Goal: Navigation & Orientation: Find specific page/section

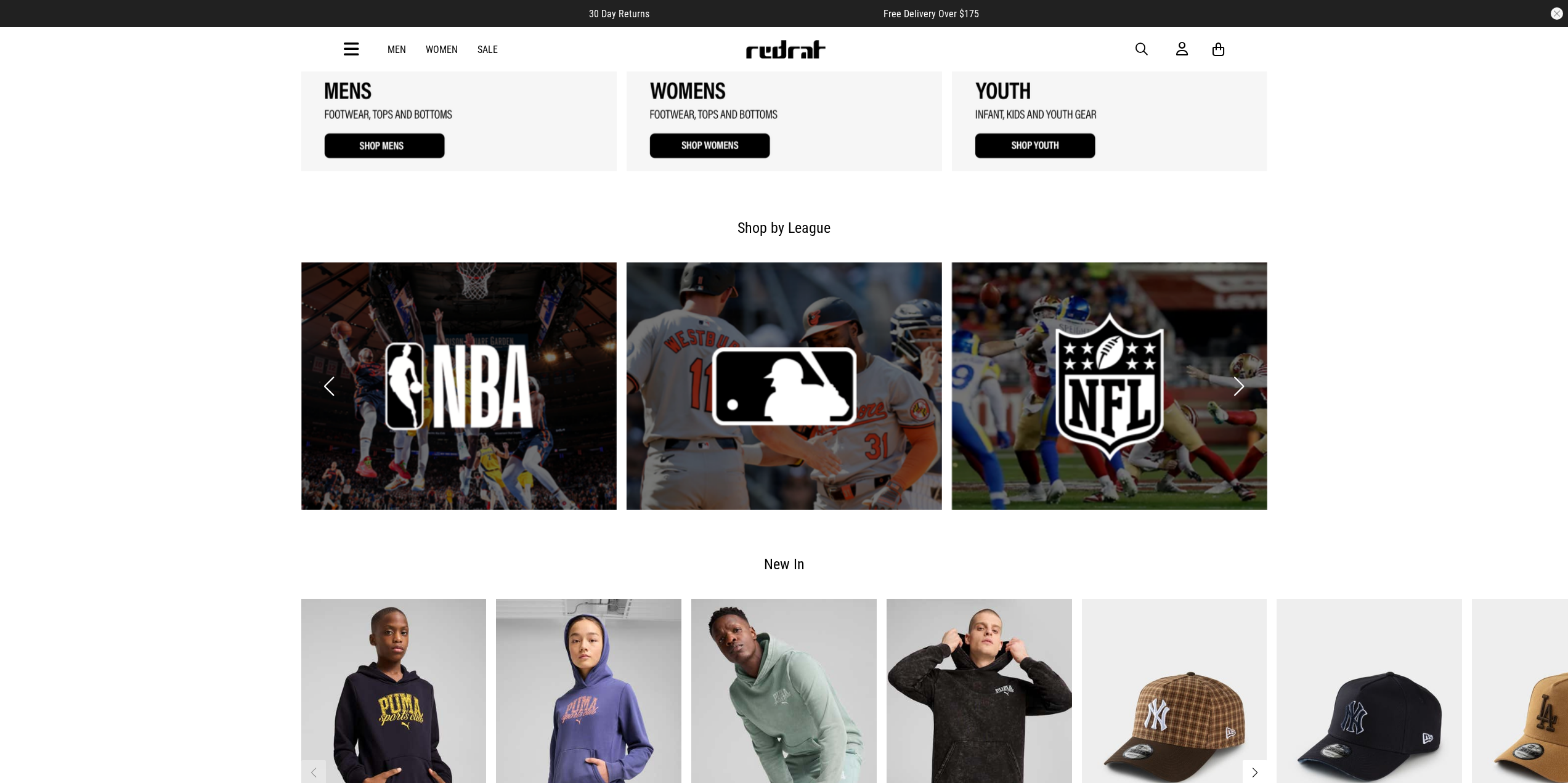
scroll to position [1416, 0]
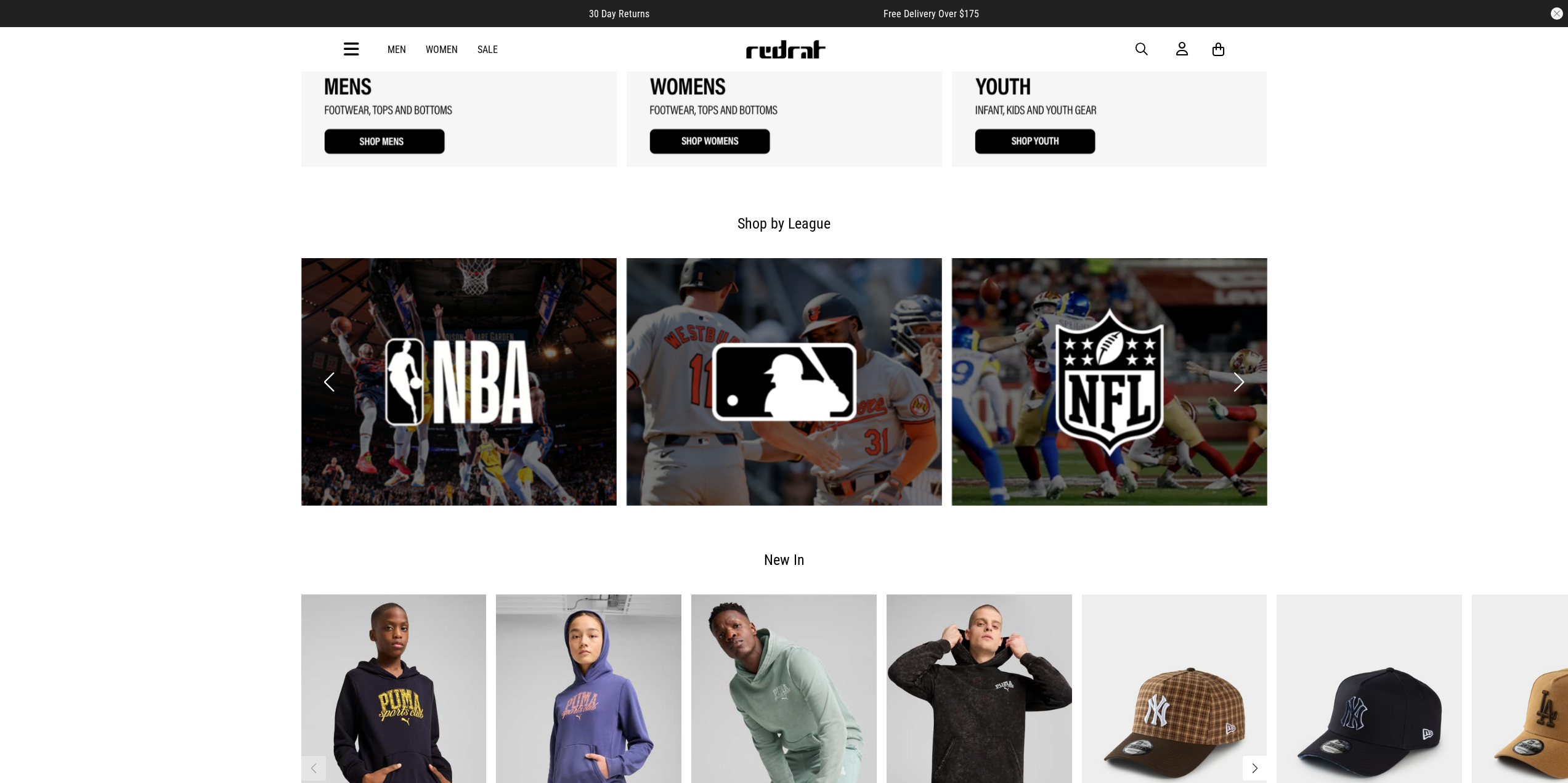
click at [1082, 394] on link "3 / 6" at bounding box center [1109, 382] width 315 height 247
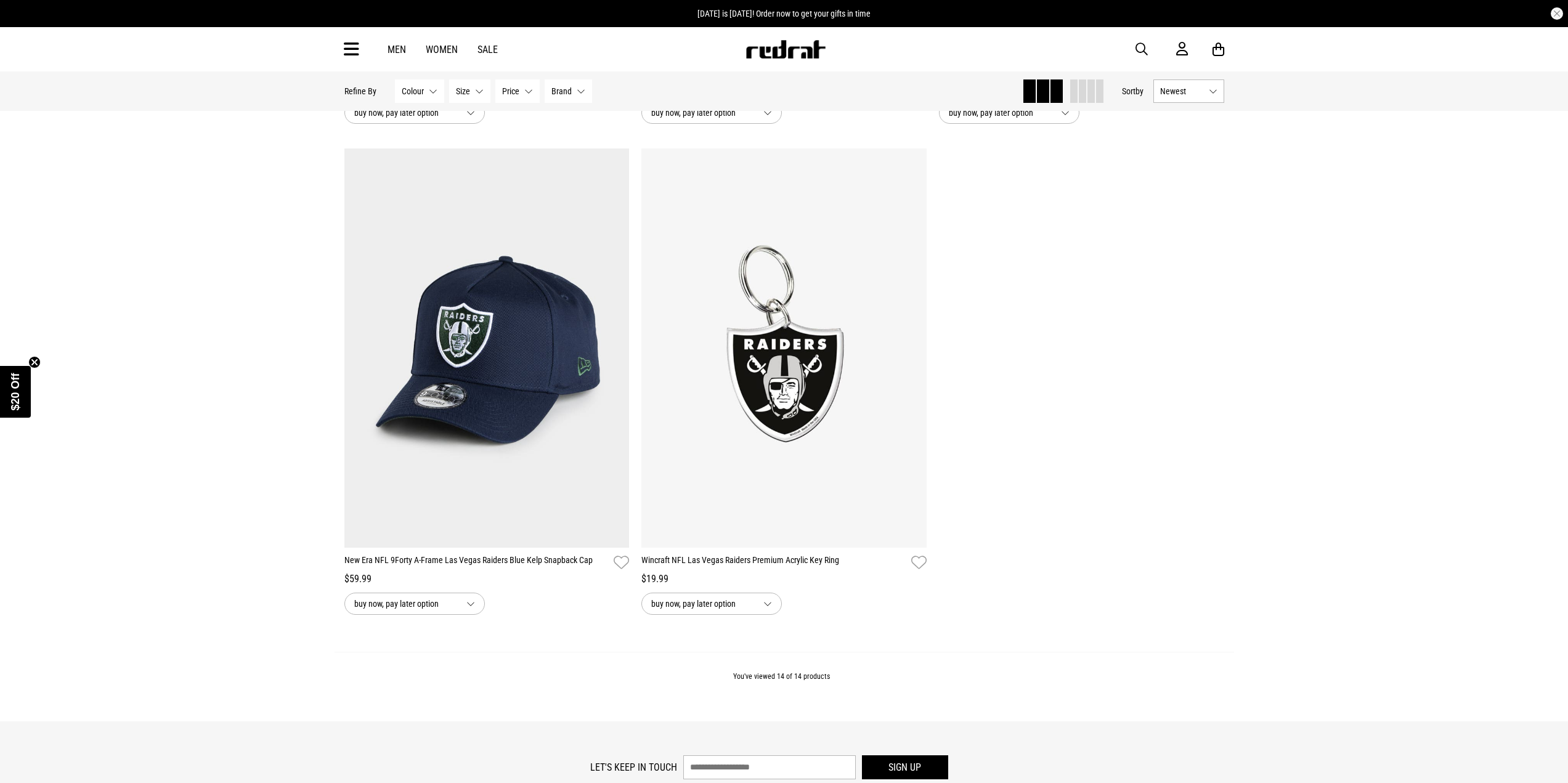
scroll to position [2033, 0]
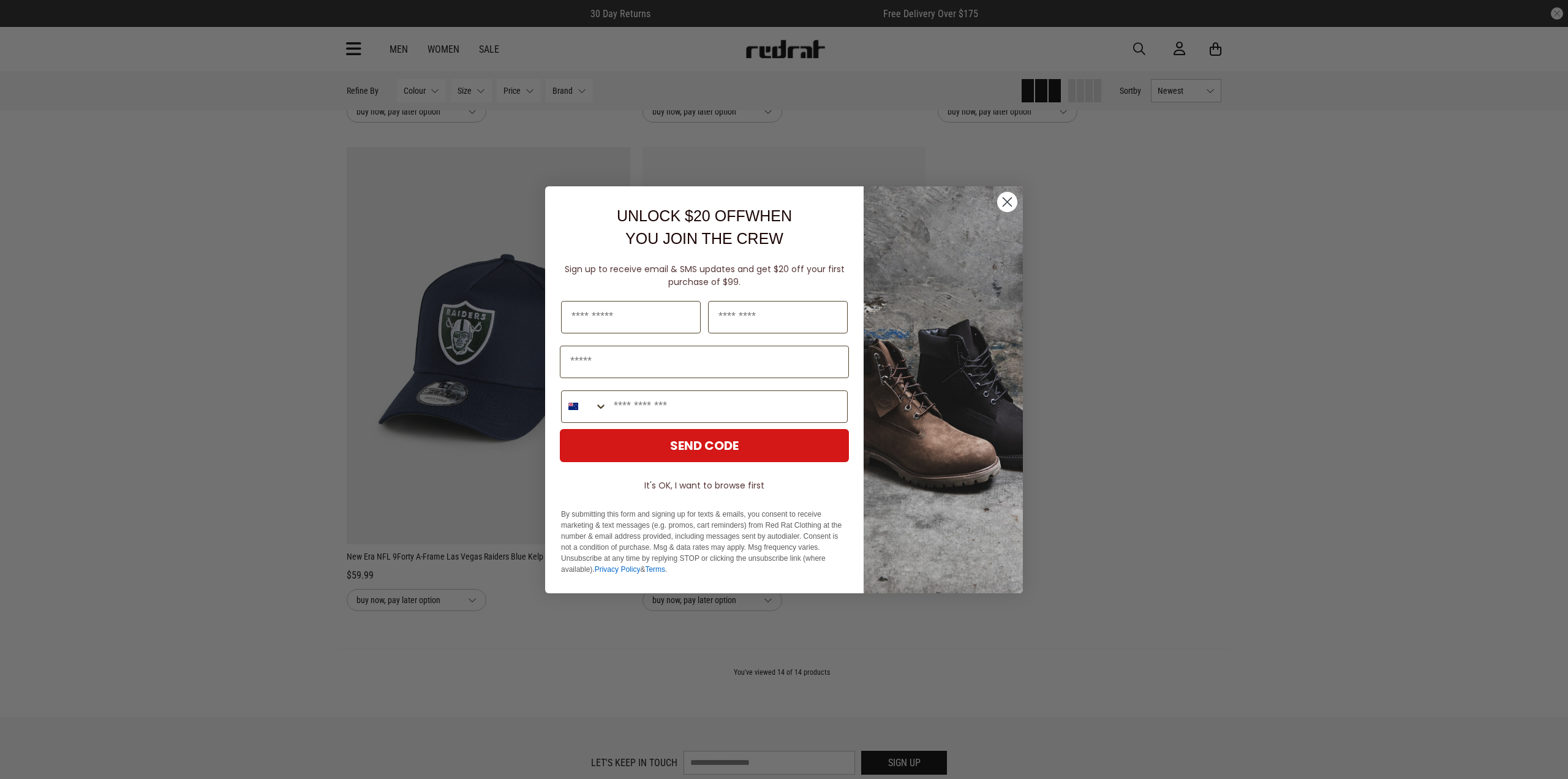
click at [1009, 205] on circle "Close dialog" at bounding box center [1007, 201] width 21 height 21
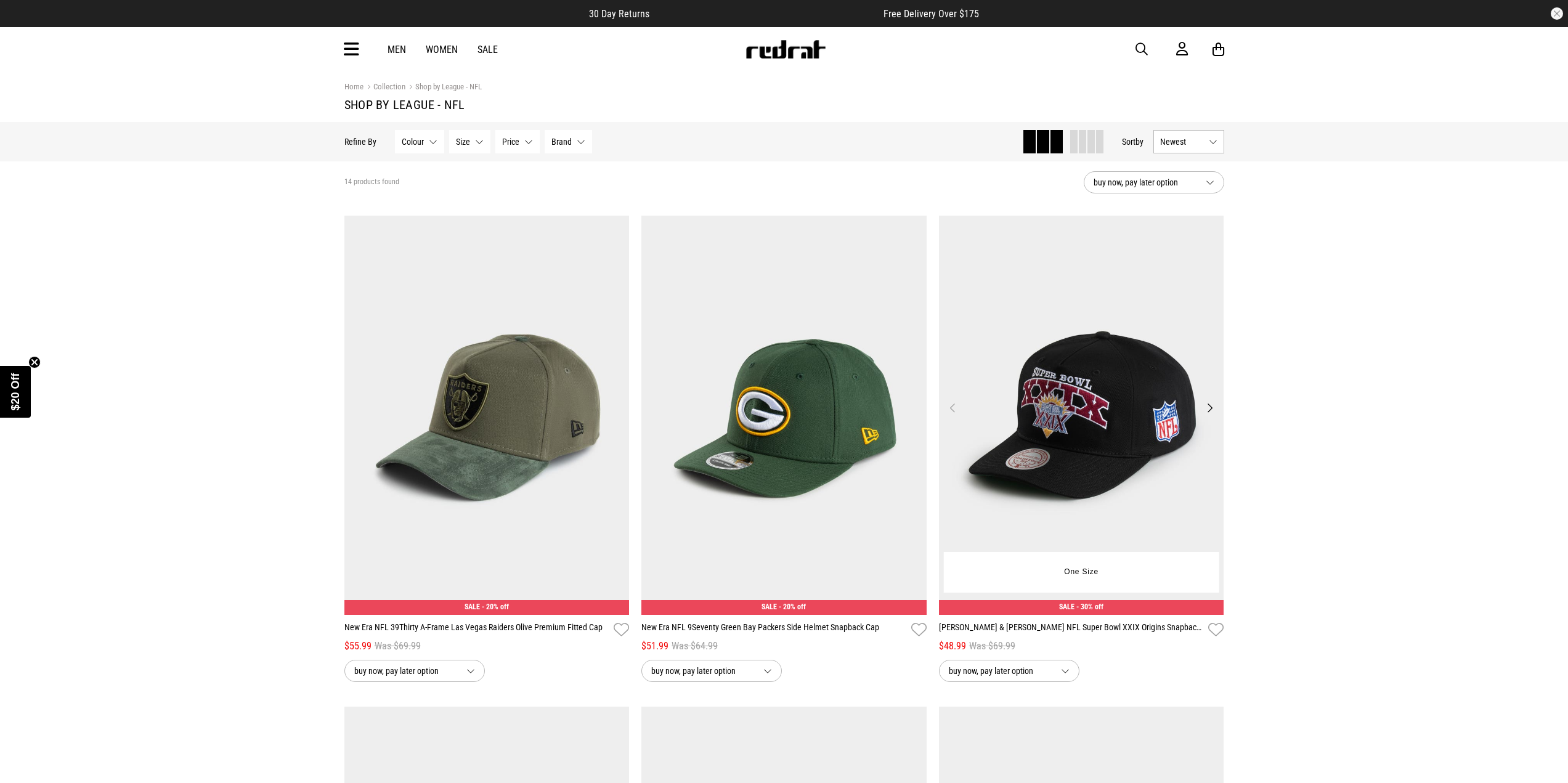
scroll to position [0, 0]
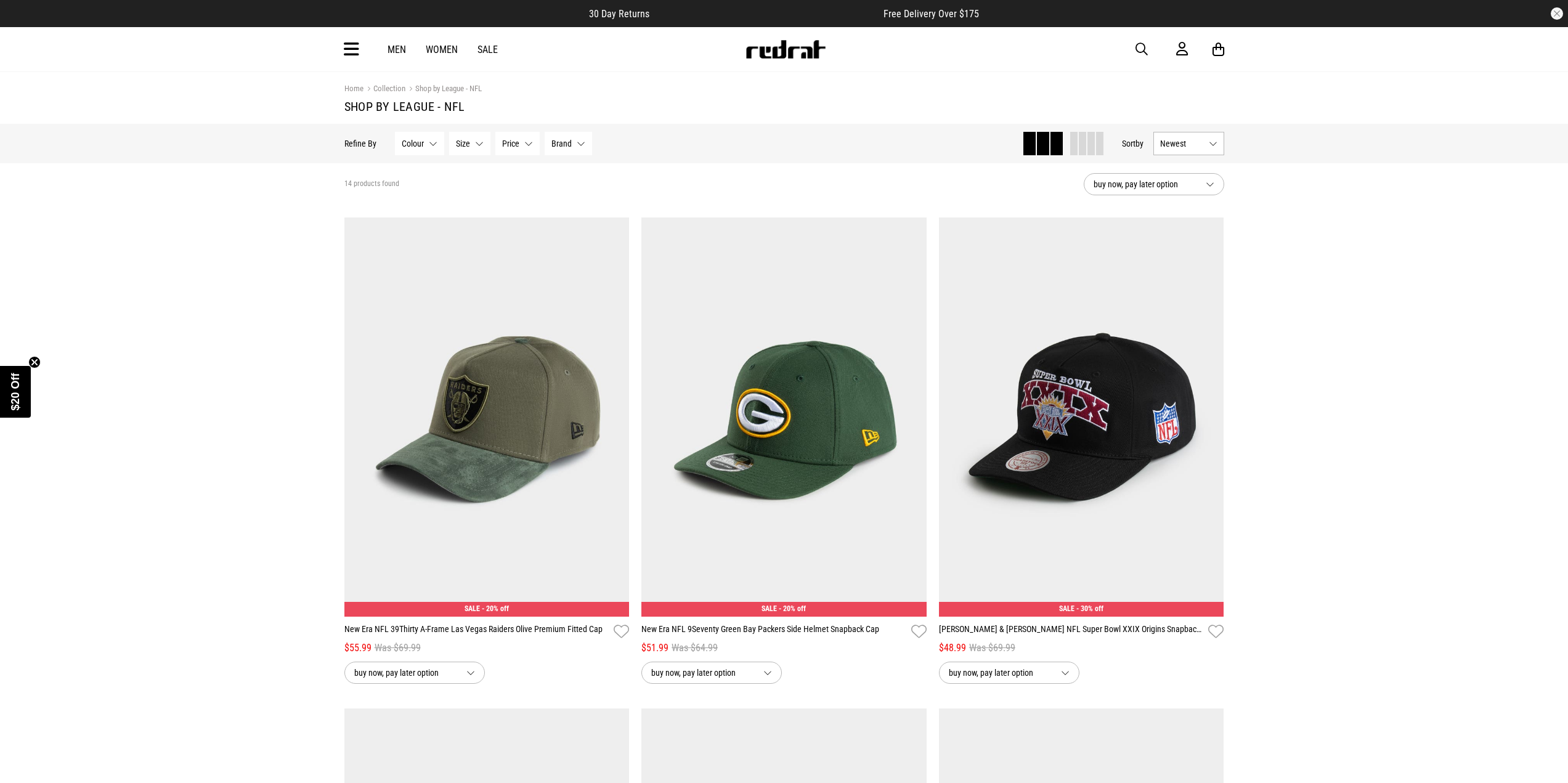
click at [397, 50] on link "Men" at bounding box center [397, 50] width 18 height 12
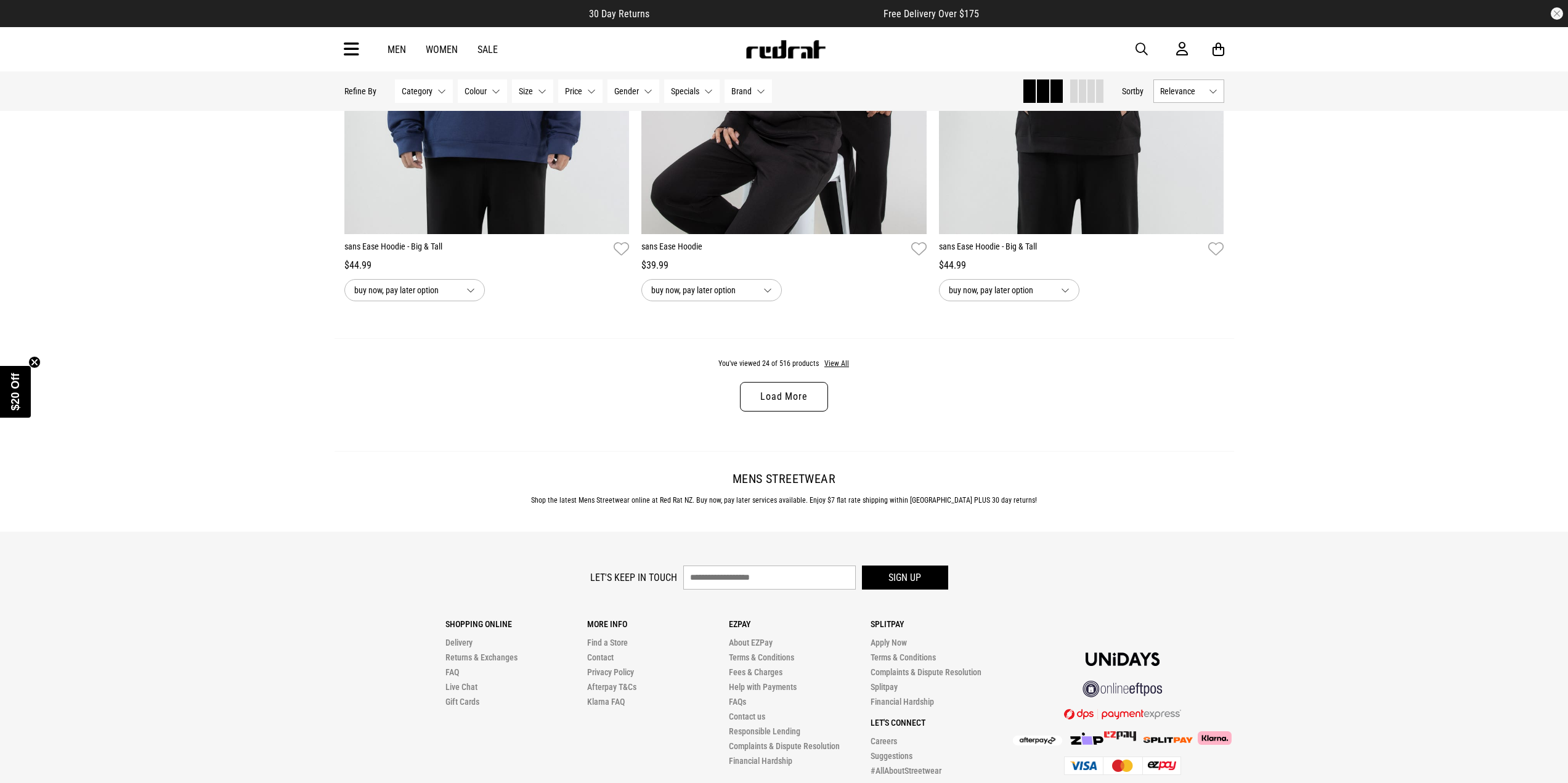
scroll to position [3818, 0]
